Goal: Task Accomplishment & Management: Manage account settings

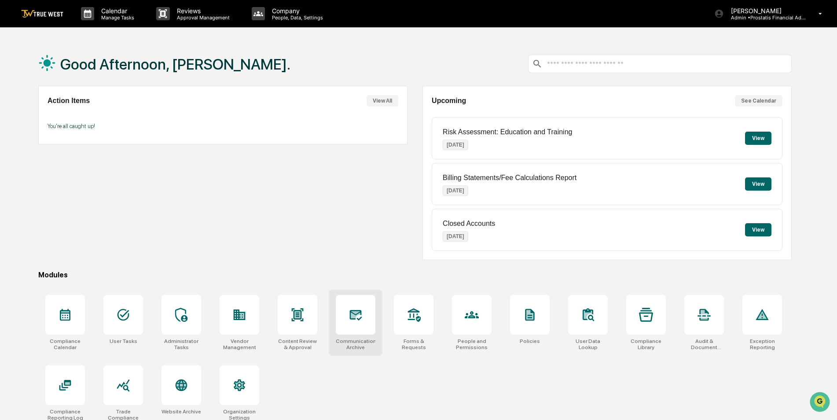
click at [357, 332] on div at bounding box center [356, 315] width 40 height 40
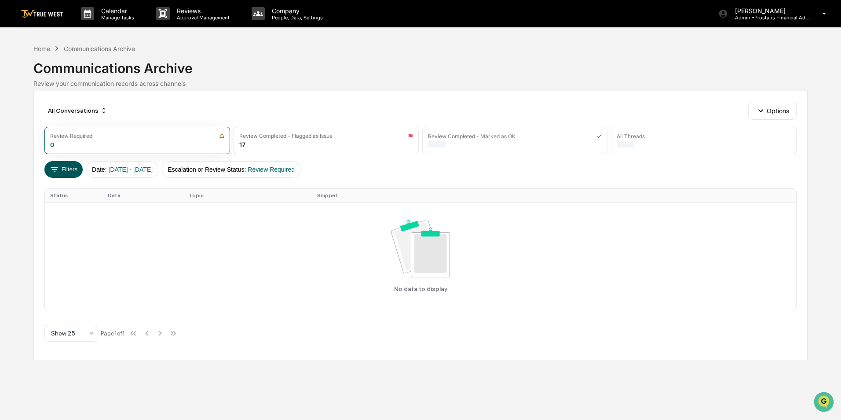
click at [63, 172] on button "Filters" at bounding box center [63, 169] width 38 height 17
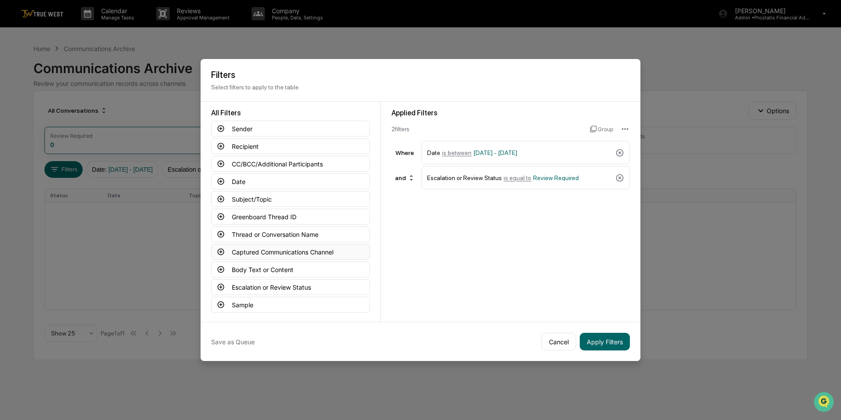
click at [252, 252] on button "Captured Communications Channel" at bounding box center [290, 252] width 159 height 16
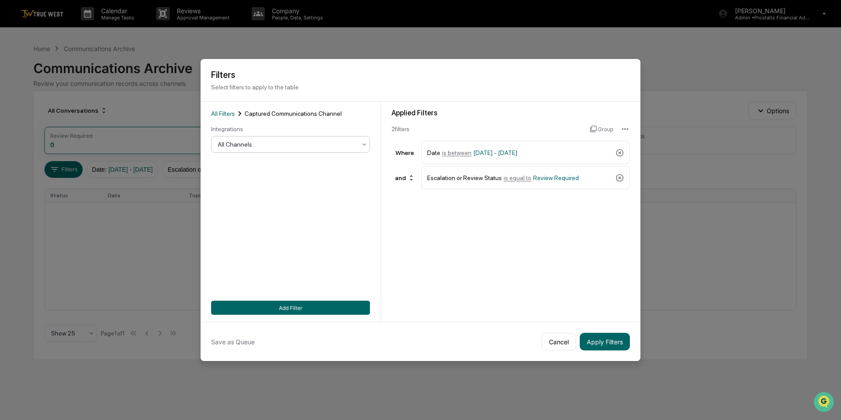
click at [267, 143] on div at bounding box center [287, 144] width 139 height 9
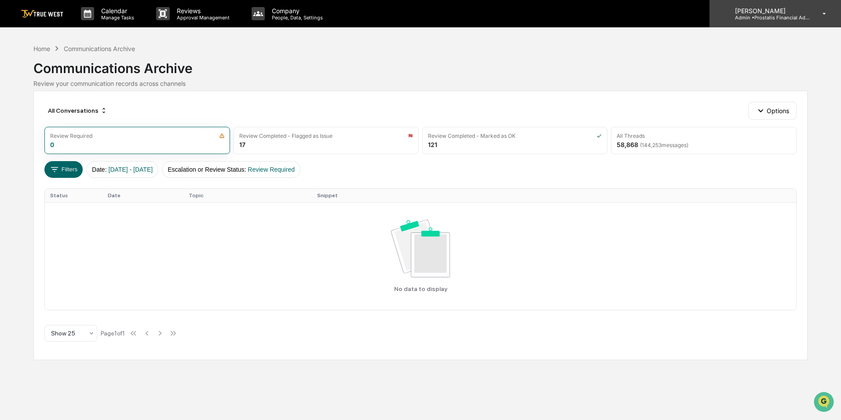
click at [780, 12] on p "[PERSON_NAME]" at bounding box center [769, 10] width 82 height 7
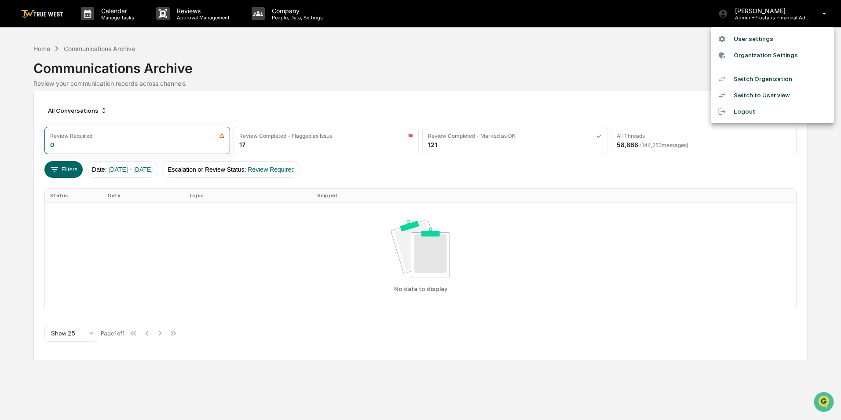
click at [762, 76] on li "Switch Organization" at bounding box center [772, 79] width 123 height 16
